Goal: Task Accomplishment & Management: Complete application form

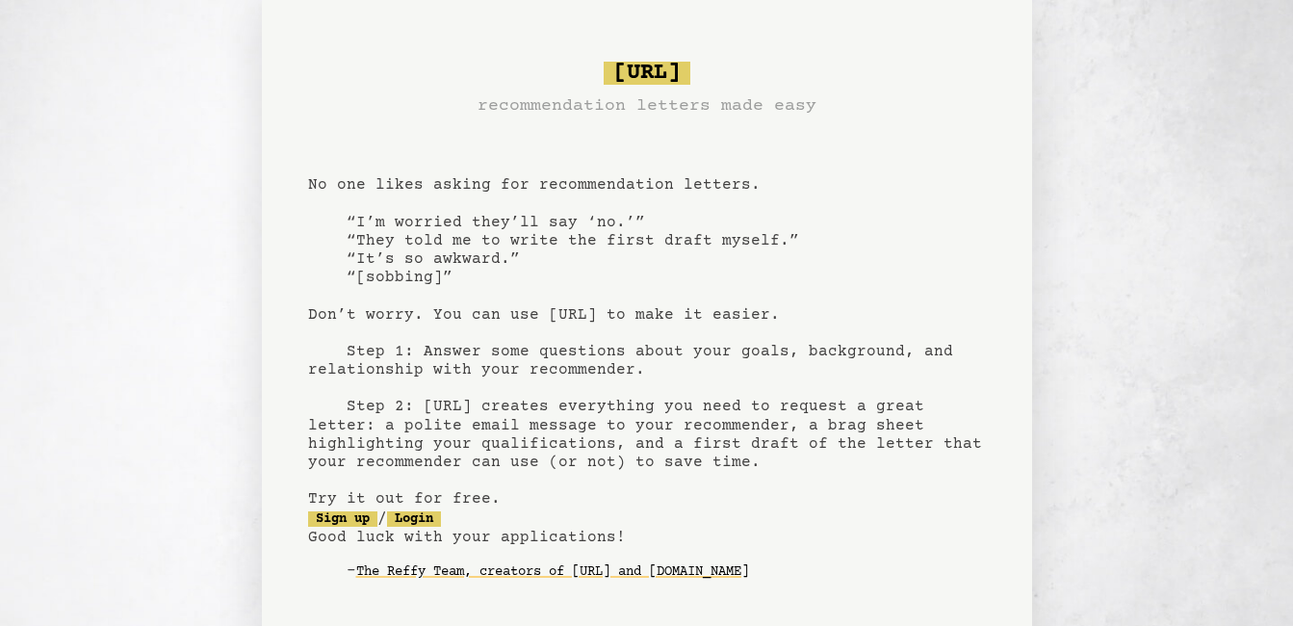
scroll to position [27, 0]
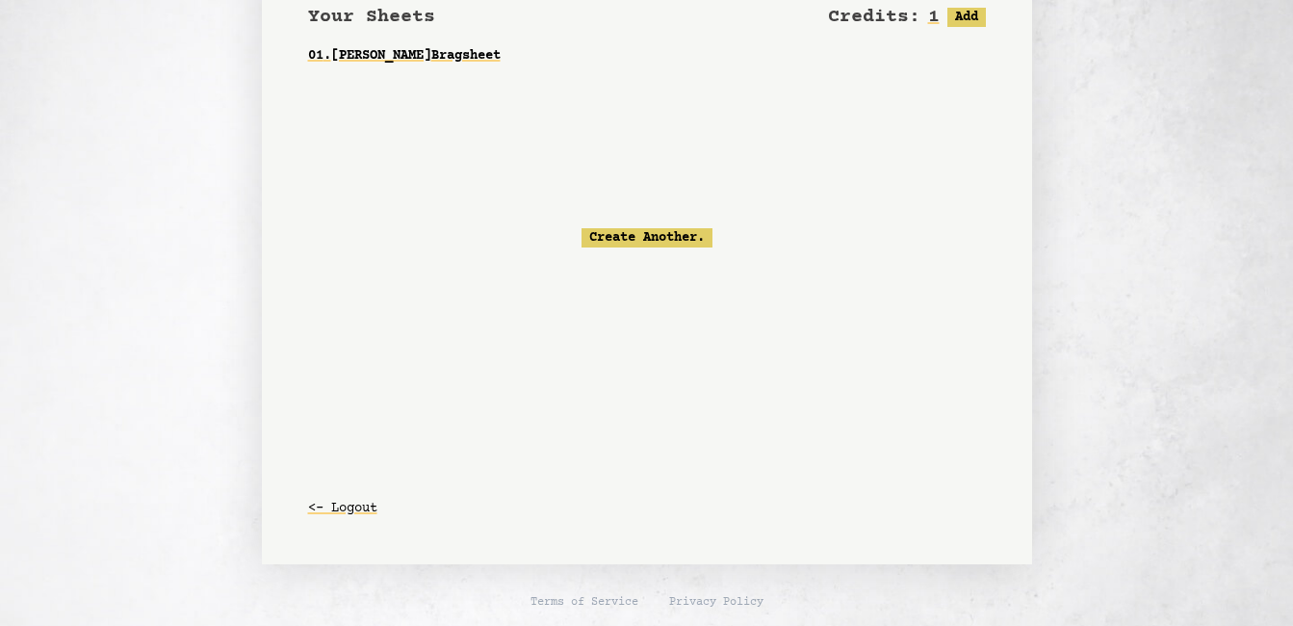
scroll to position [146, 0]
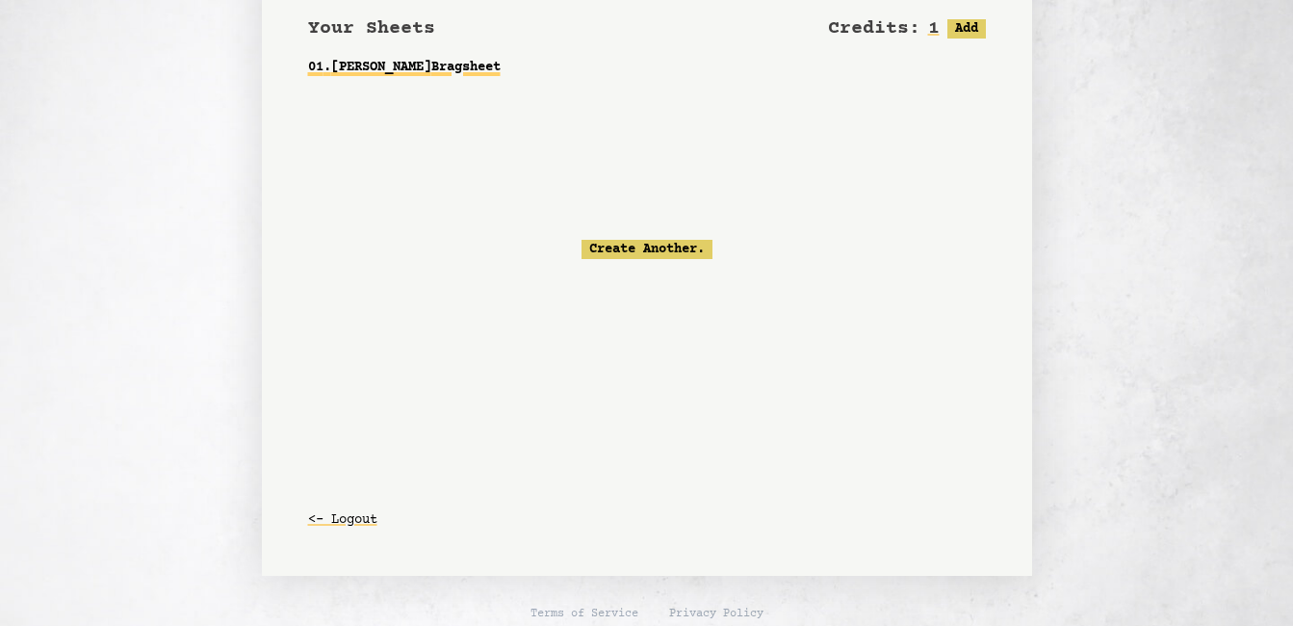
click at [397, 64] on link "01 . [PERSON_NAME]" at bounding box center [647, 67] width 678 height 35
click at [474, 64] on link "01 . [PERSON_NAME]" at bounding box center [647, 67] width 678 height 35
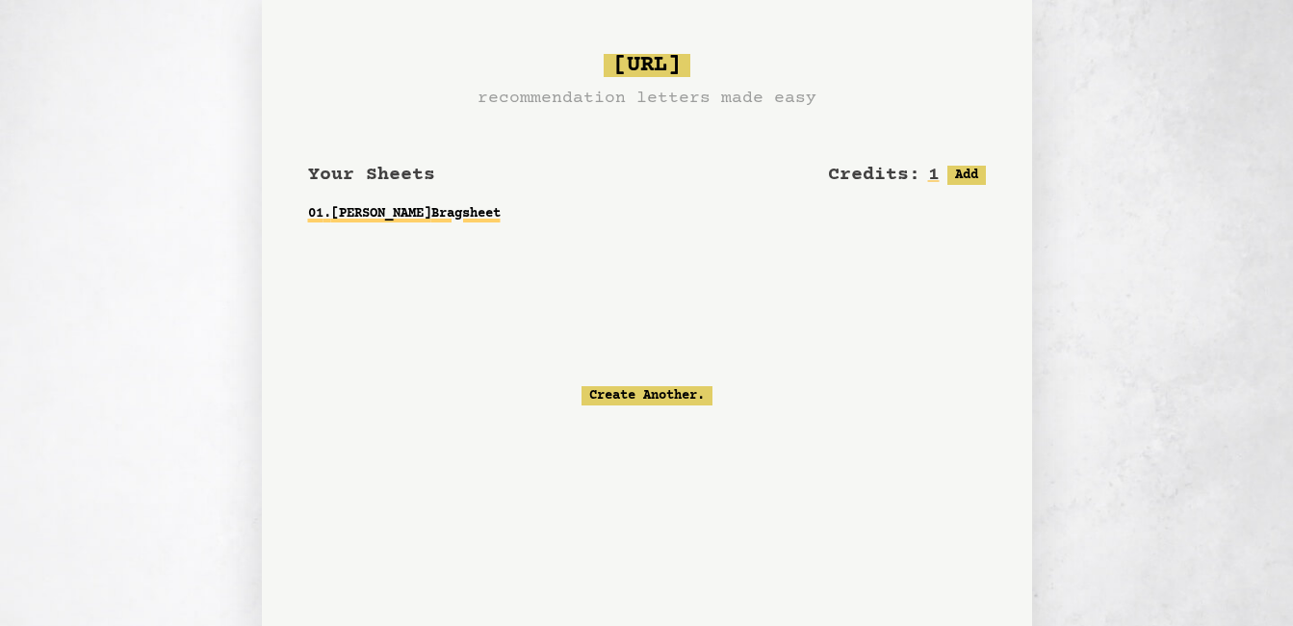
click at [385, 218] on link "01 . [PERSON_NAME]" at bounding box center [647, 213] width 678 height 35
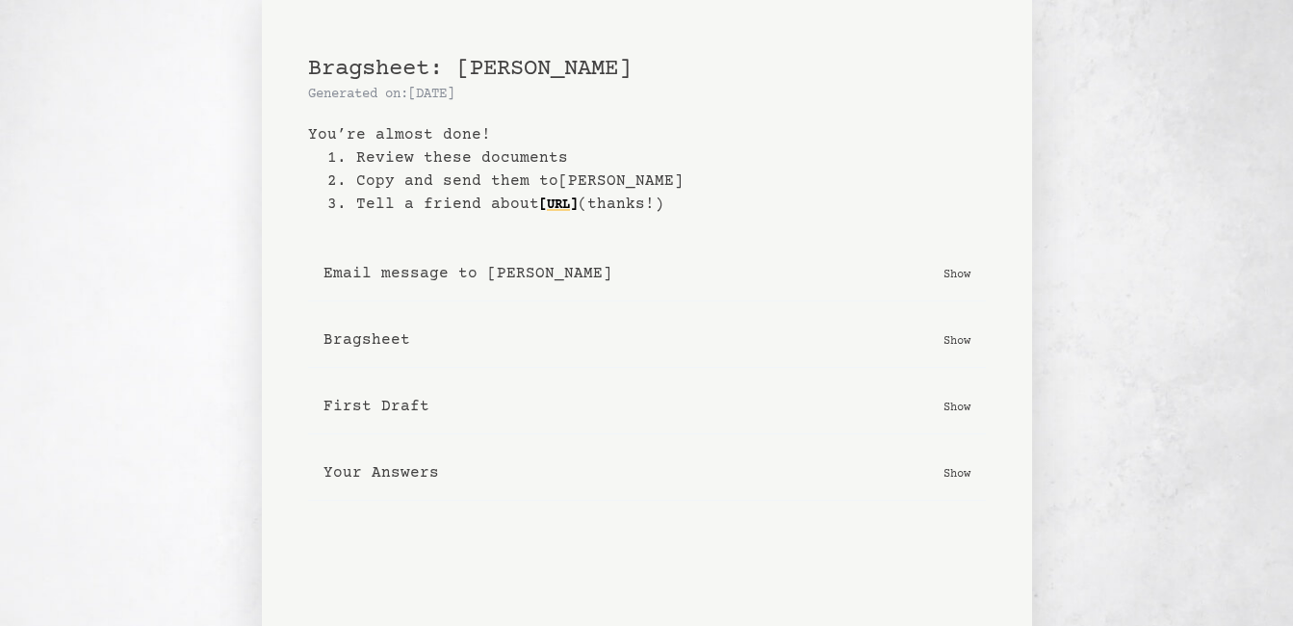
click at [956, 395] on button "First Draft Show" at bounding box center [647, 406] width 678 height 55
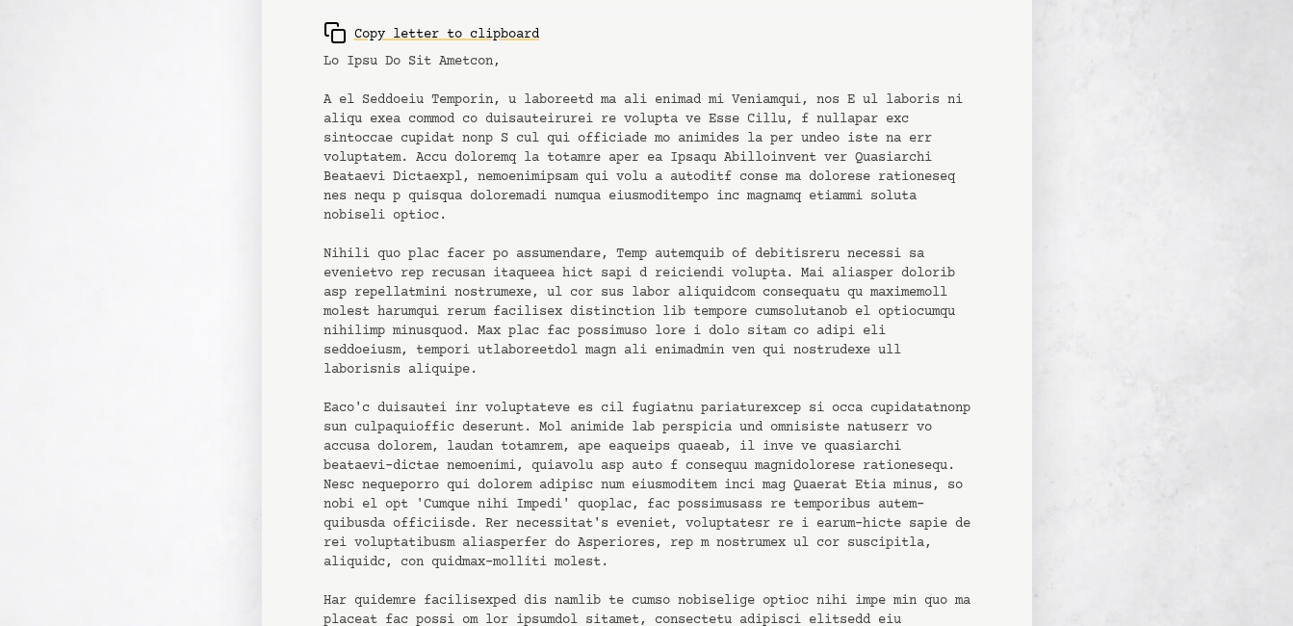
scroll to position [900, 0]
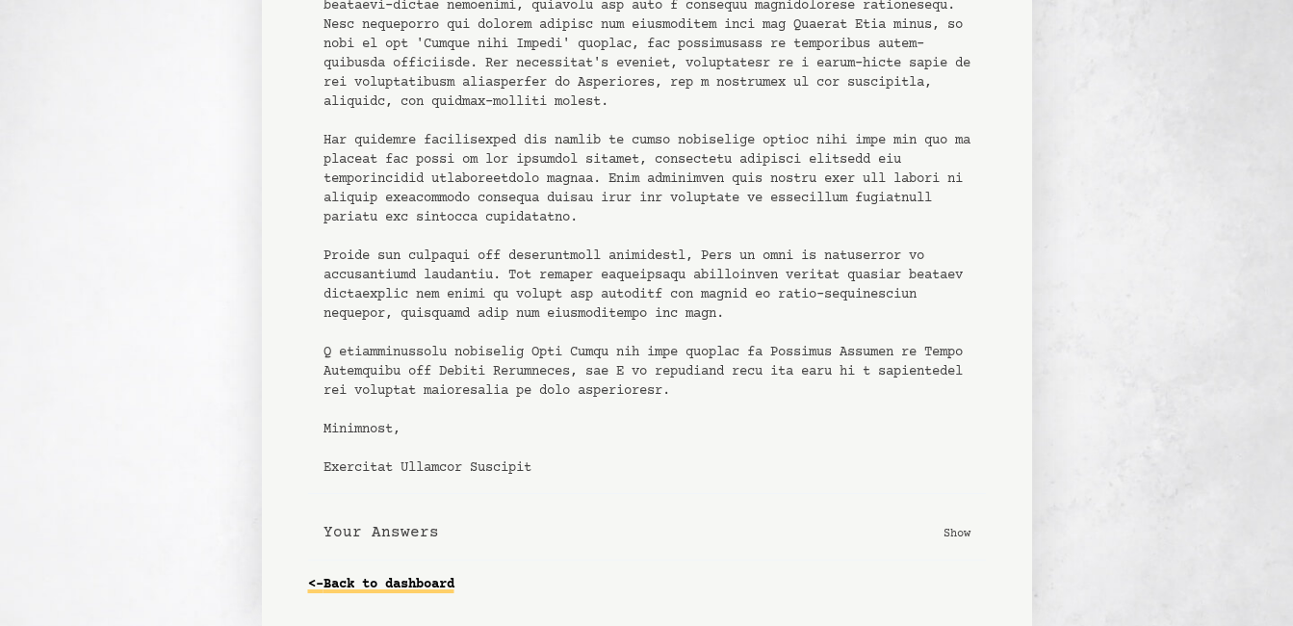
click at [403, 593] on link "<- Back to dashboard" at bounding box center [381, 584] width 146 height 31
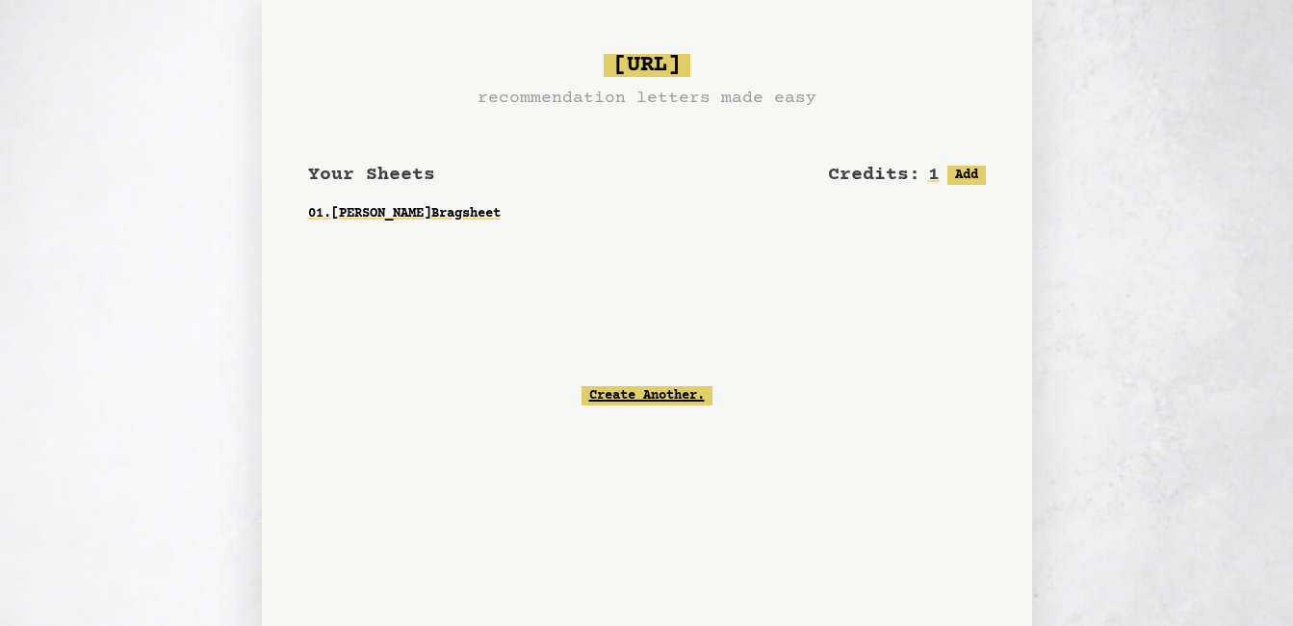
click at [665, 394] on link "Create Another." at bounding box center [646, 395] width 131 height 19
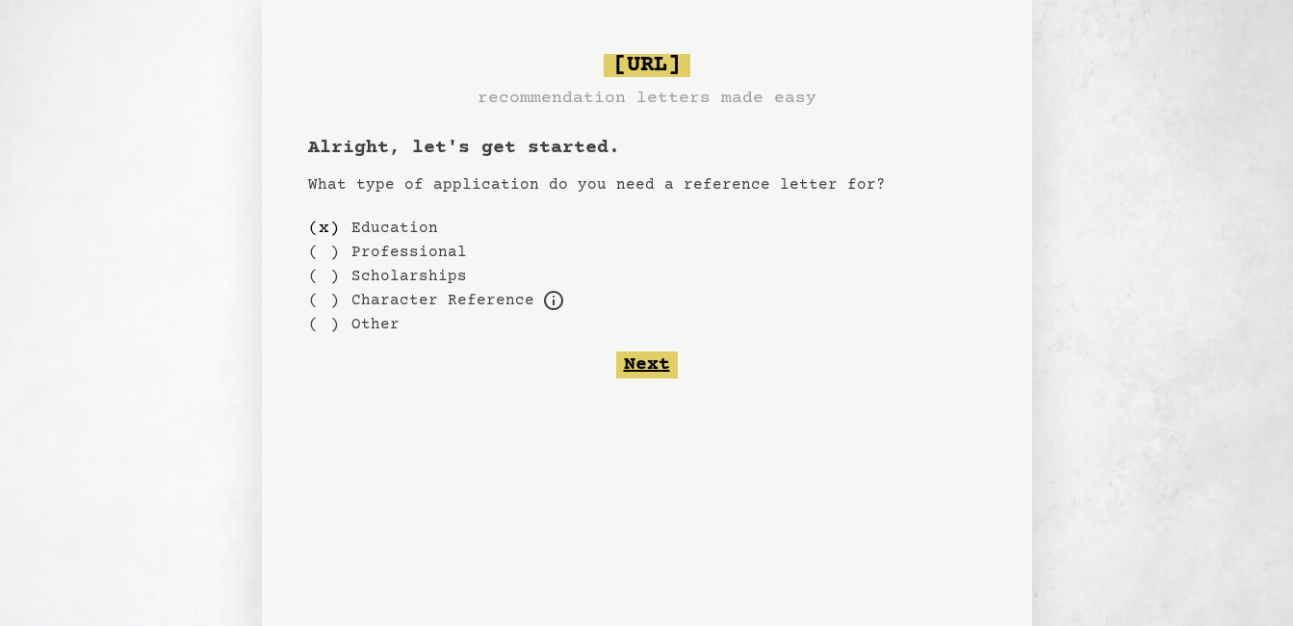
click at [654, 360] on button "Next" at bounding box center [647, 364] width 62 height 27
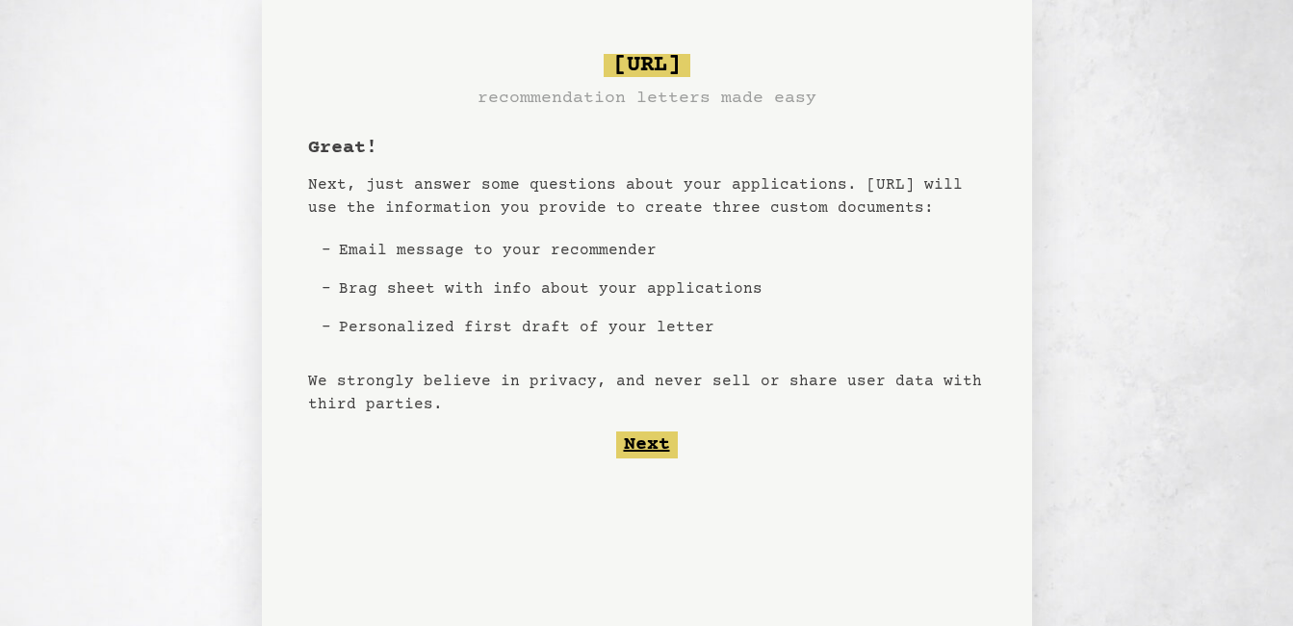
click at [653, 447] on button "Next" at bounding box center [647, 444] width 62 height 27
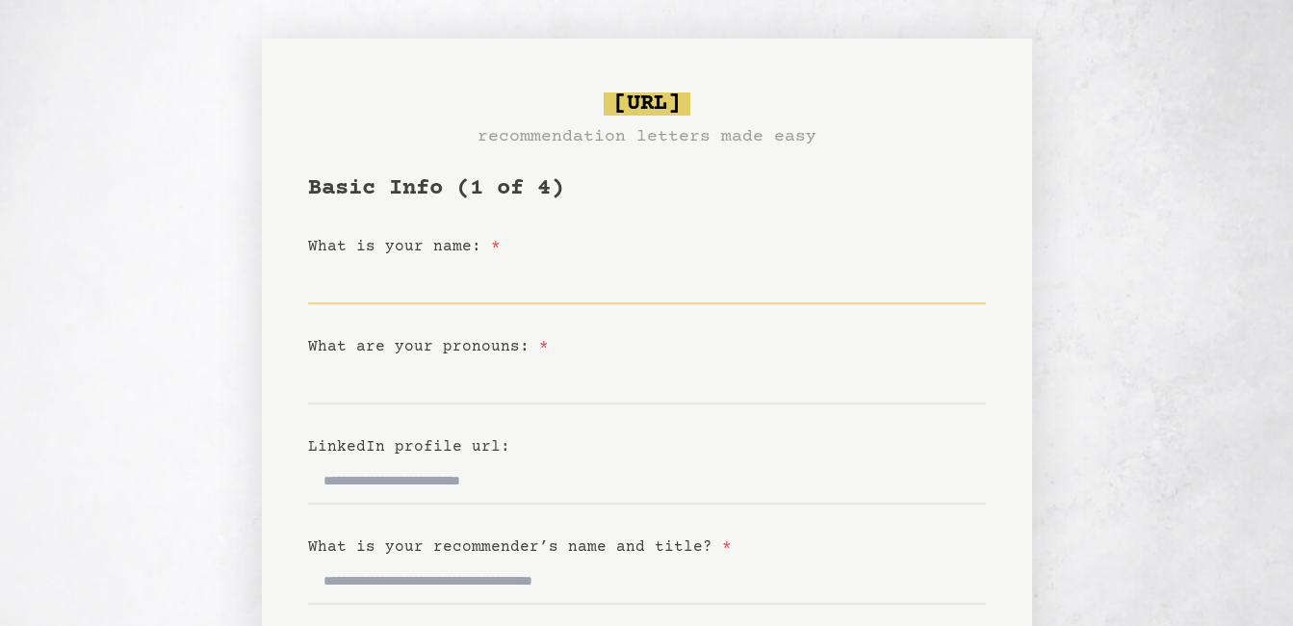
click at [533, 288] on input "What is your name: *" at bounding box center [647, 281] width 678 height 46
type input "**********"
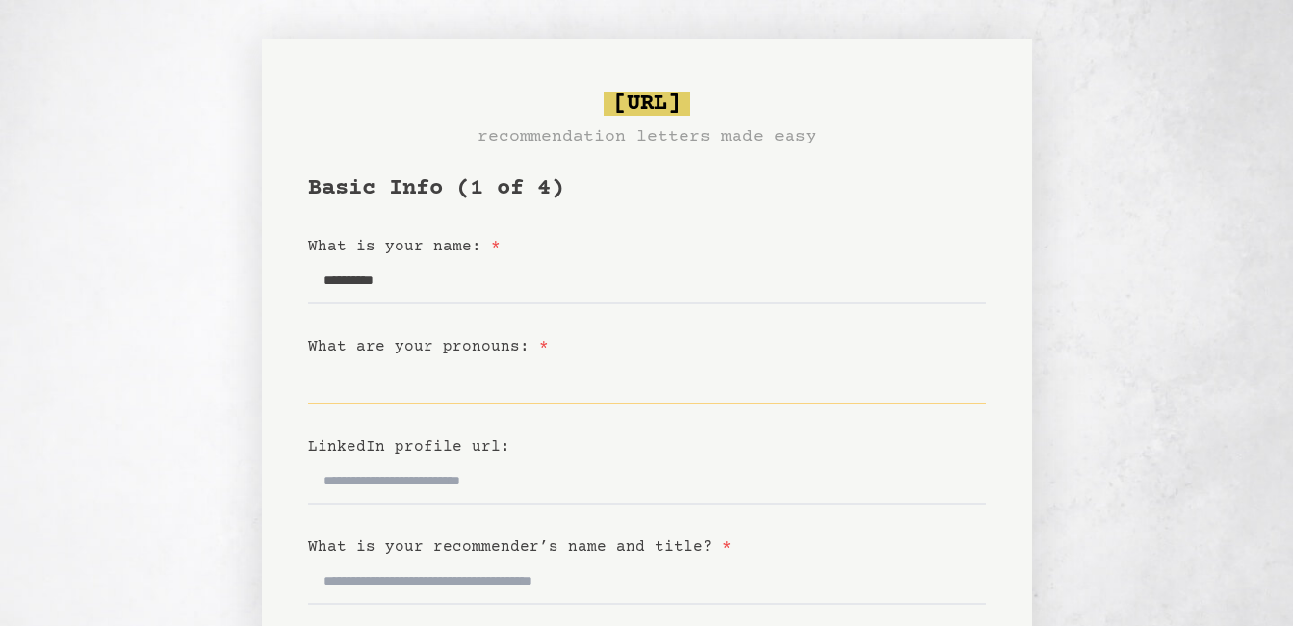
click at [388, 380] on input "What are your pronouns: *" at bounding box center [647, 381] width 678 height 46
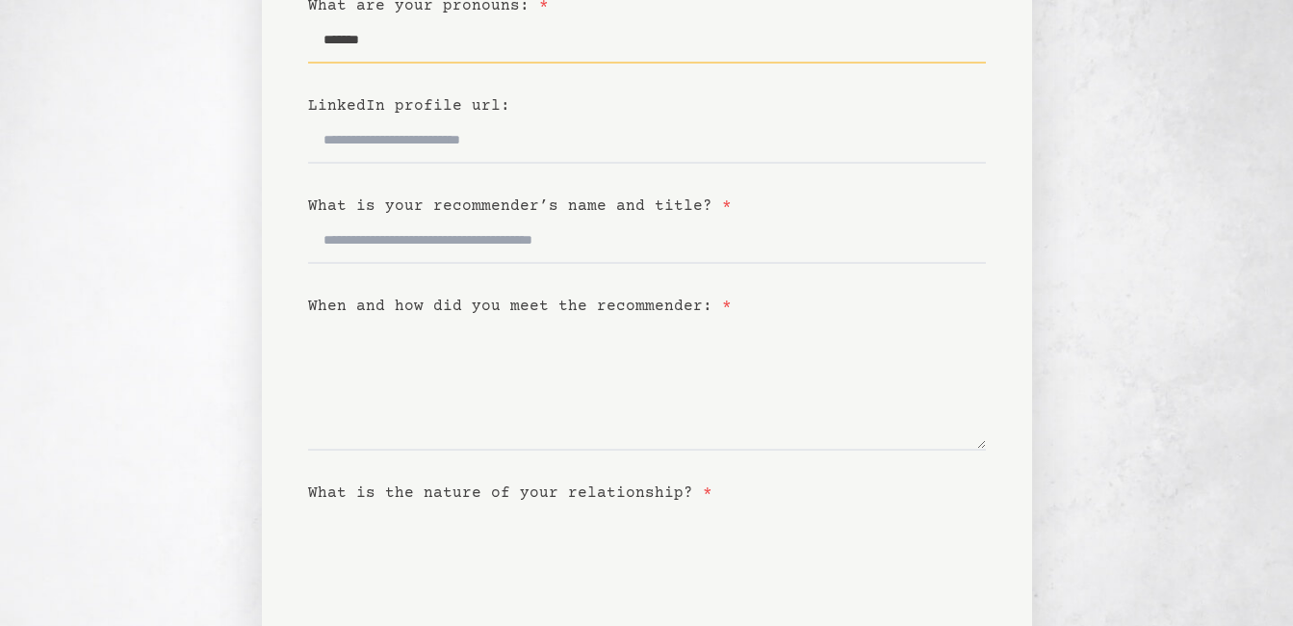
scroll to position [346, 0]
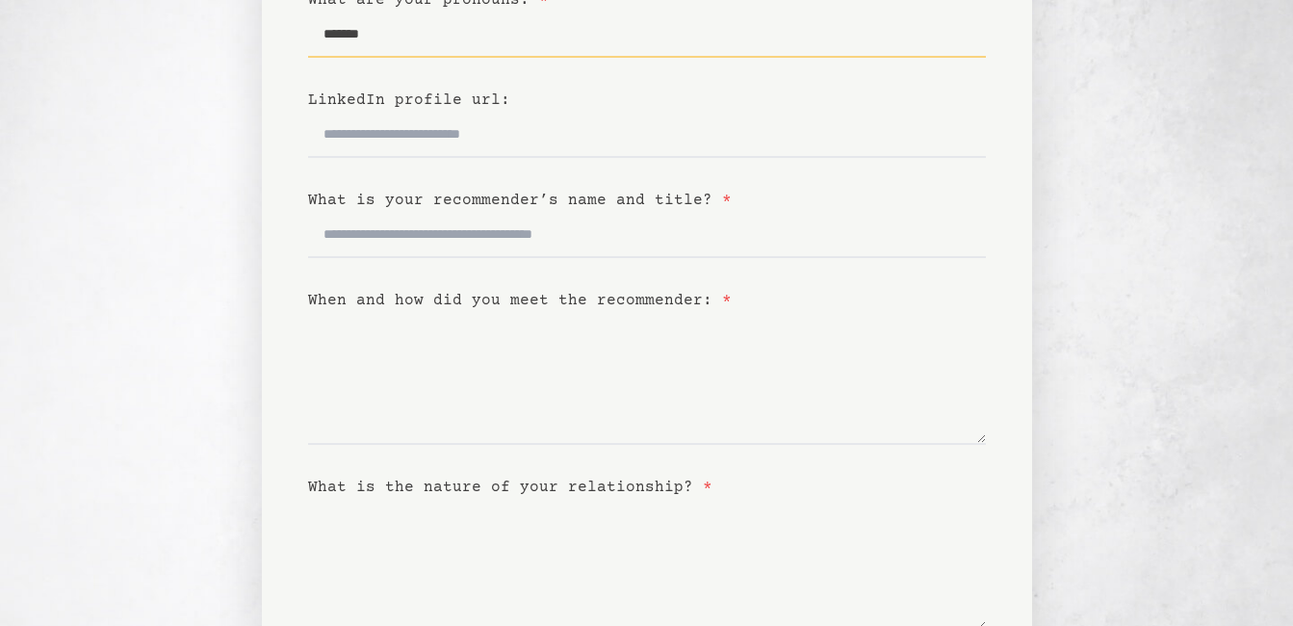
type input "*******"
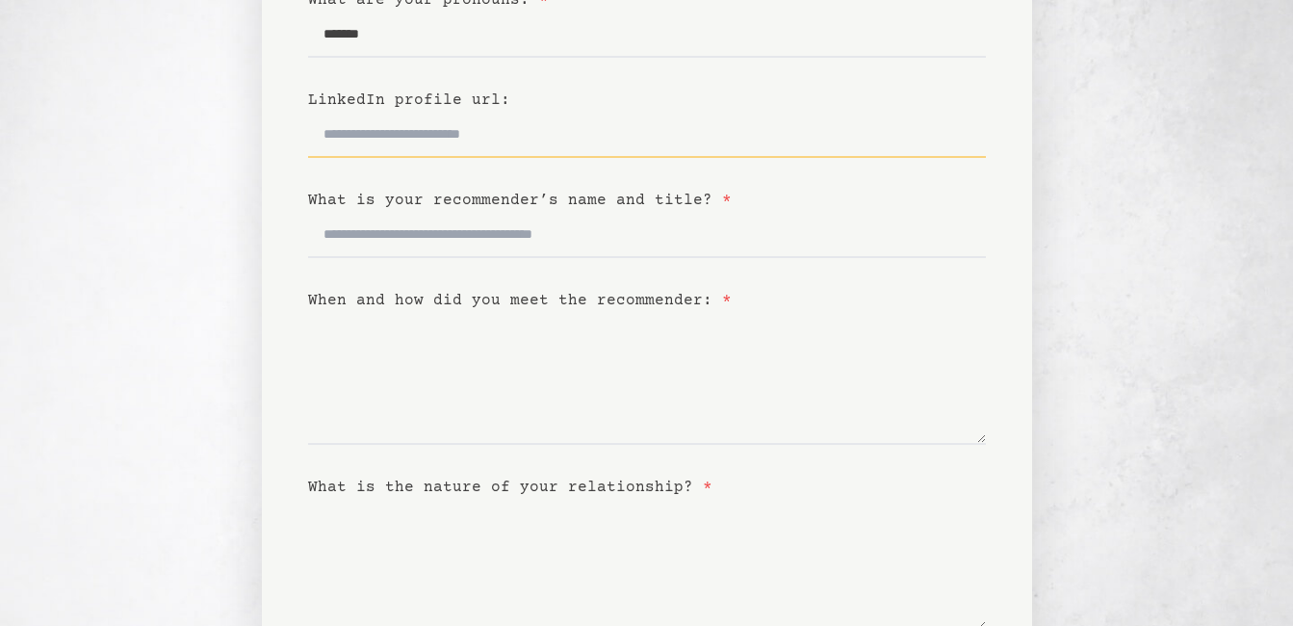
click at [426, 147] on input "LinkedIn profile url:" at bounding box center [647, 135] width 678 height 46
click at [427, 224] on input "What is your recommender’s name and title? *" at bounding box center [647, 235] width 678 height 46
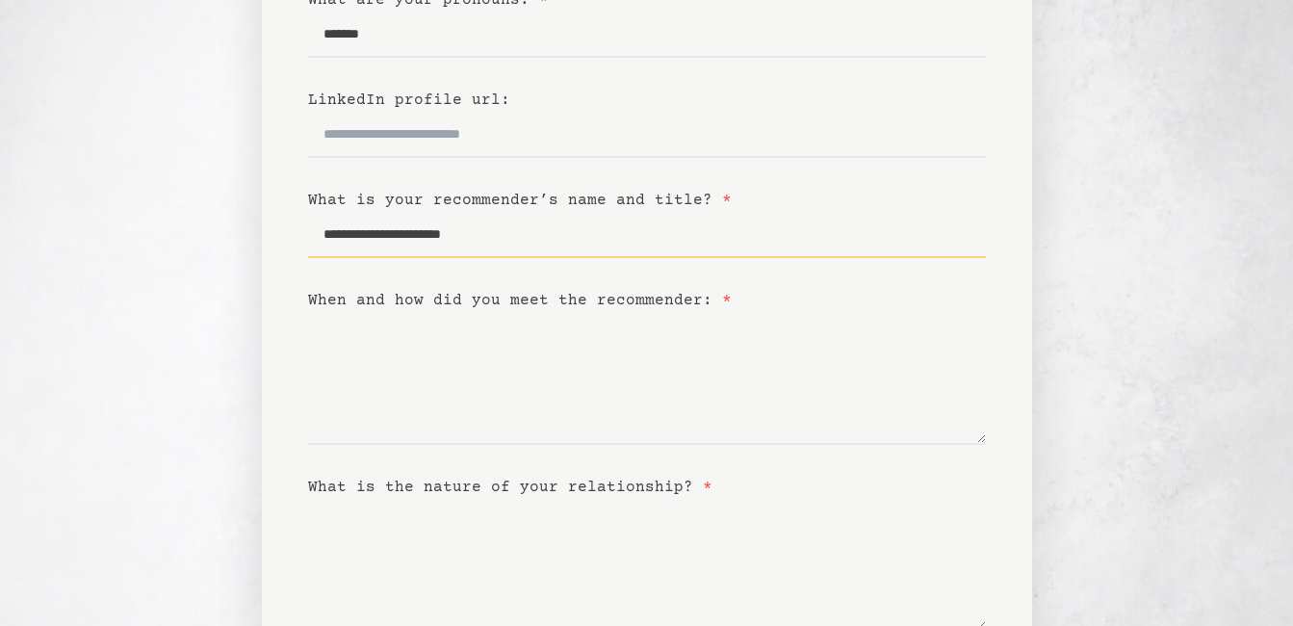
type input "**********"
click at [441, 419] on textarea "When and how did you meet the recommender: *" at bounding box center [647, 378] width 678 height 133
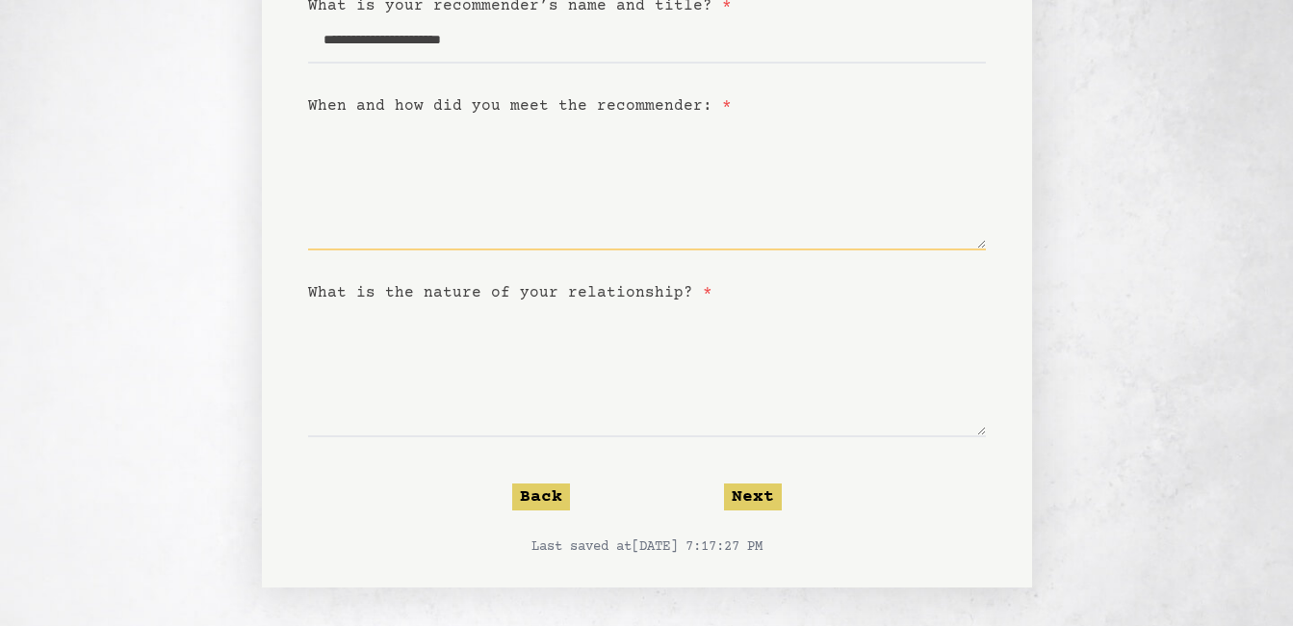
scroll to position [0, 0]
